Goal: Use online tool/utility: Utilize a website feature to perform a specific function

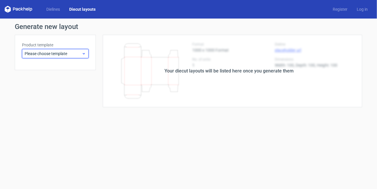
click at [75, 51] on span "Please choose template" at bounding box center [53, 54] width 57 height 6
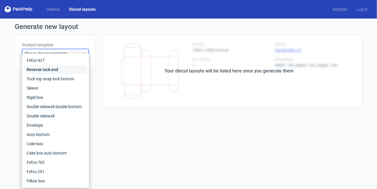
click at [62, 68] on div "Reverse tuck end" at bounding box center [55, 69] width 62 height 9
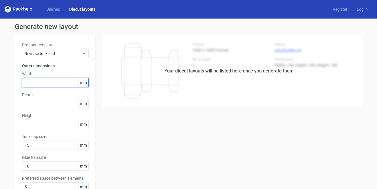
click at [59, 81] on input "text" at bounding box center [55, 82] width 67 height 9
type input "46"
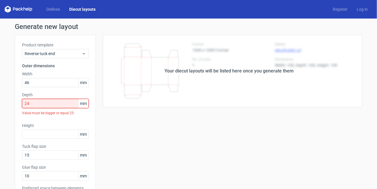
click at [49, 107] on input "24" at bounding box center [55, 103] width 67 height 9
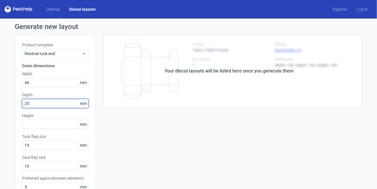
type input "25"
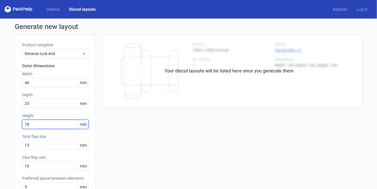
type input "78"
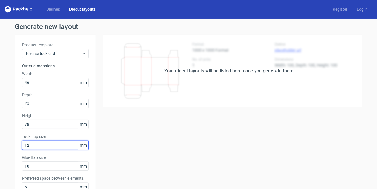
type input "12"
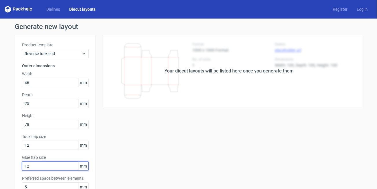
type input "12"
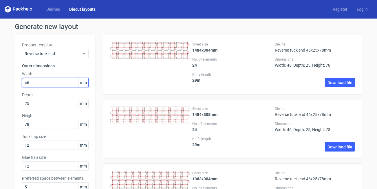
drag, startPoint x: 43, startPoint y: 86, endPoint x: 27, endPoint y: 82, distance: 16.6
click at [27, 82] on input "46" at bounding box center [55, 82] width 67 height 9
type input "4"
type input "53"
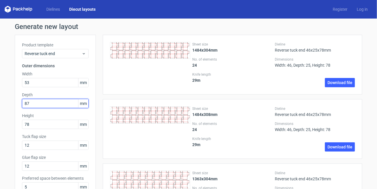
type input "87"
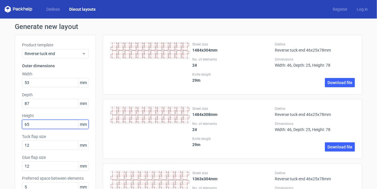
type input "65"
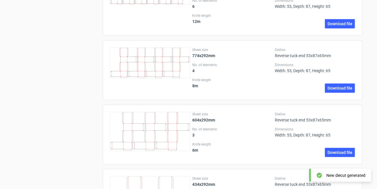
scroll to position [839, 0]
